Goal: Transaction & Acquisition: Purchase product/service

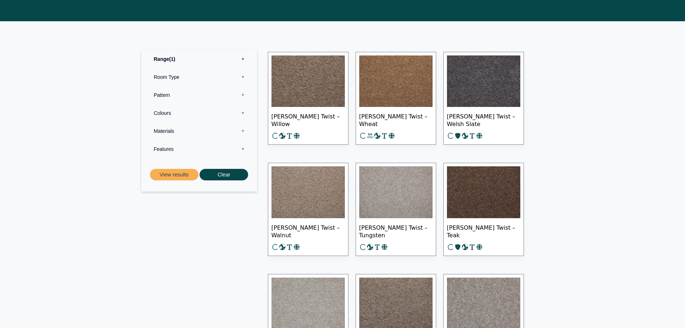
scroll to position [324, 0]
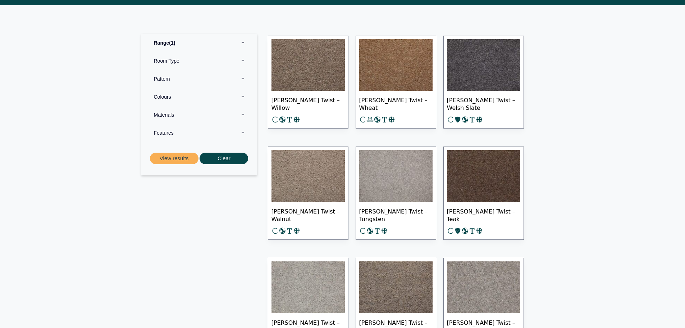
click at [240, 99] on label "Colours 0" at bounding box center [199, 97] width 105 height 18
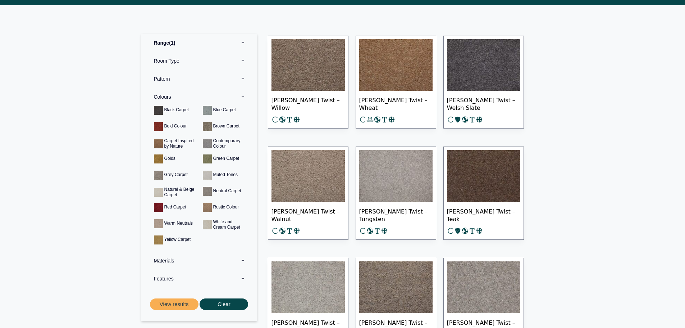
click at [240, 99] on label "Colours 0" at bounding box center [199, 97] width 105 height 18
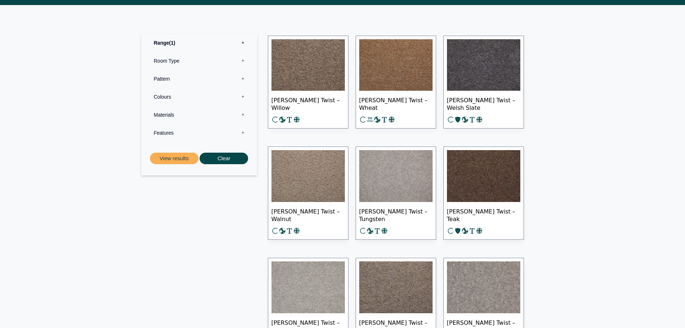
click at [241, 115] on label "Materials 0" at bounding box center [199, 115] width 105 height 18
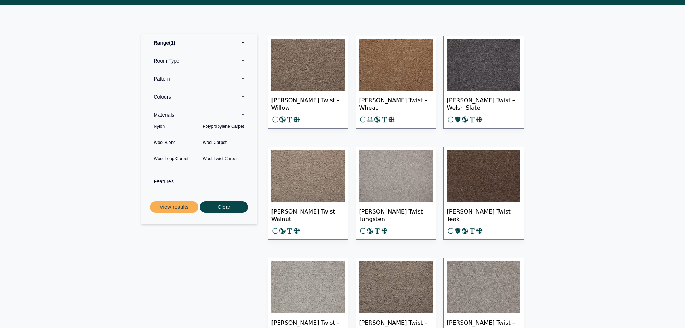
click at [241, 115] on label "Materials 0" at bounding box center [199, 115] width 105 height 18
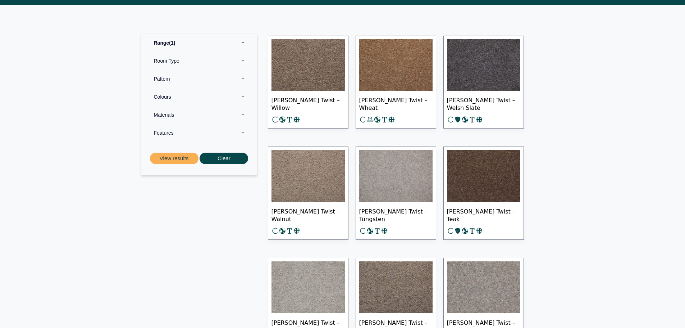
click at [238, 134] on label "Features 0" at bounding box center [199, 133] width 105 height 18
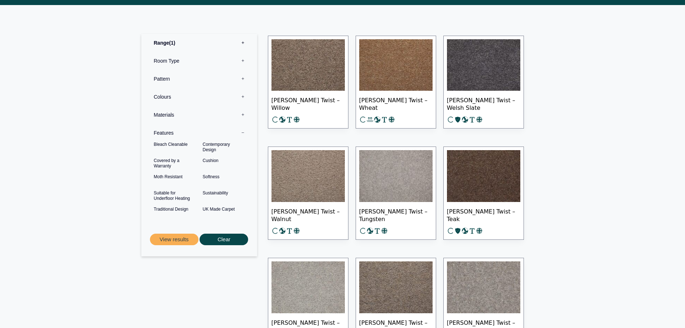
click at [238, 134] on label "Features 0" at bounding box center [199, 133] width 105 height 18
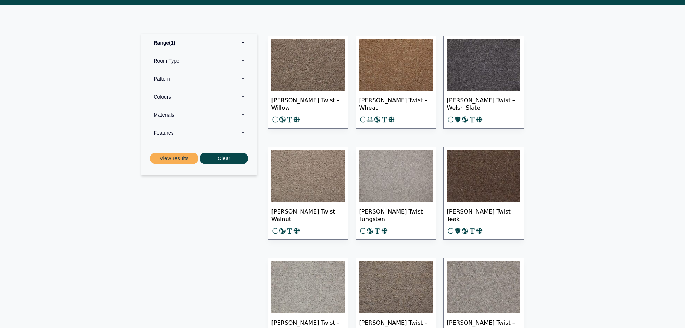
click at [242, 61] on label "Room Type 0" at bounding box center [199, 61] width 105 height 18
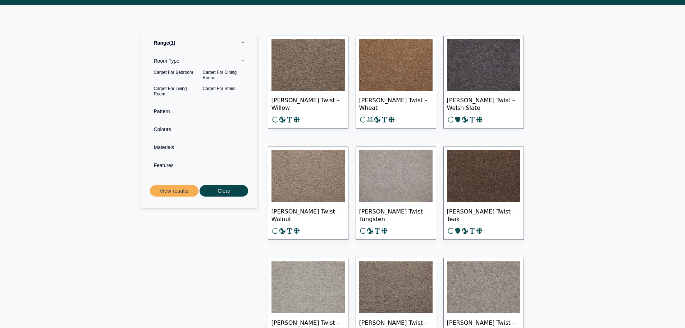
click at [237, 59] on label "Room Type 0" at bounding box center [199, 61] width 105 height 18
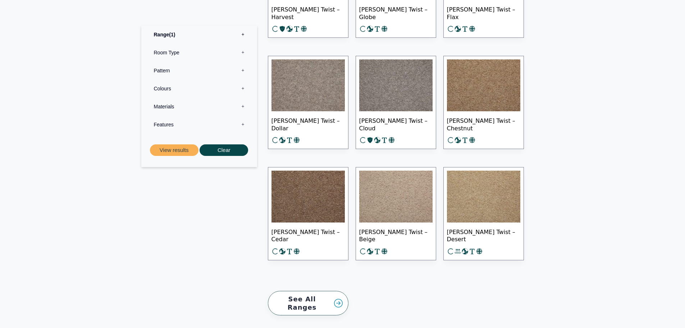
scroll to position [1097, 0]
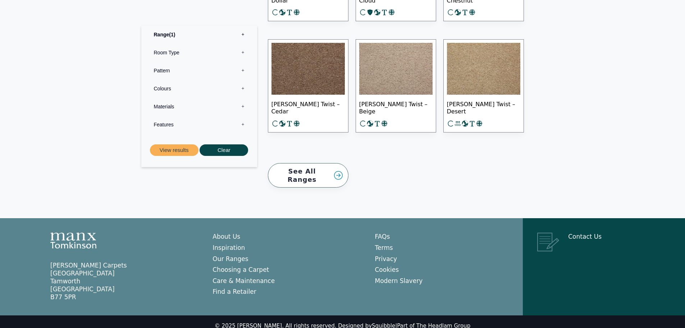
click at [322, 174] on link "See All Ranges" at bounding box center [308, 175] width 81 height 25
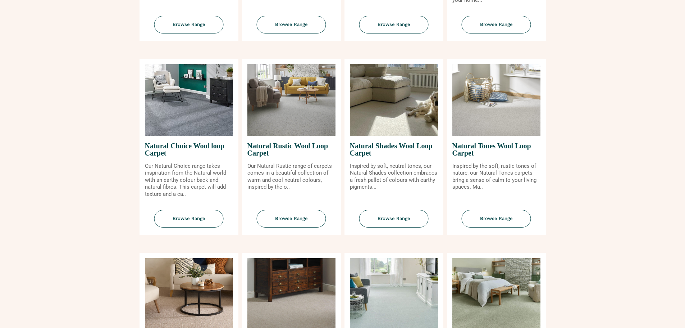
scroll to position [468, 0]
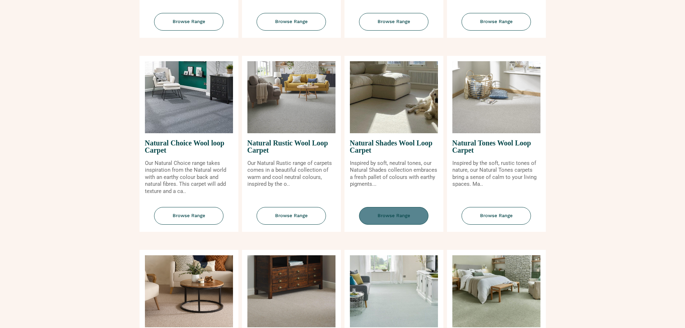
click at [398, 215] on span "Browse Range" at bounding box center [393, 216] width 69 height 18
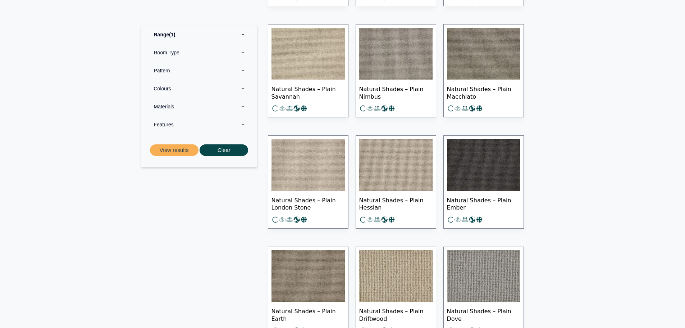
scroll to position [611, 0]
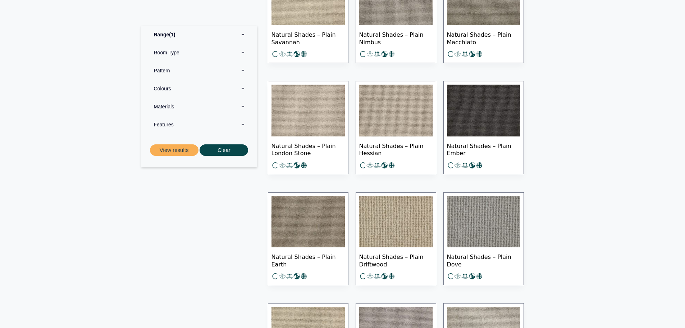
click at [384, 228] on img at bounding box center [395, 222] width 73 height 52
